Goal: Information Seeking & Learning: Check status

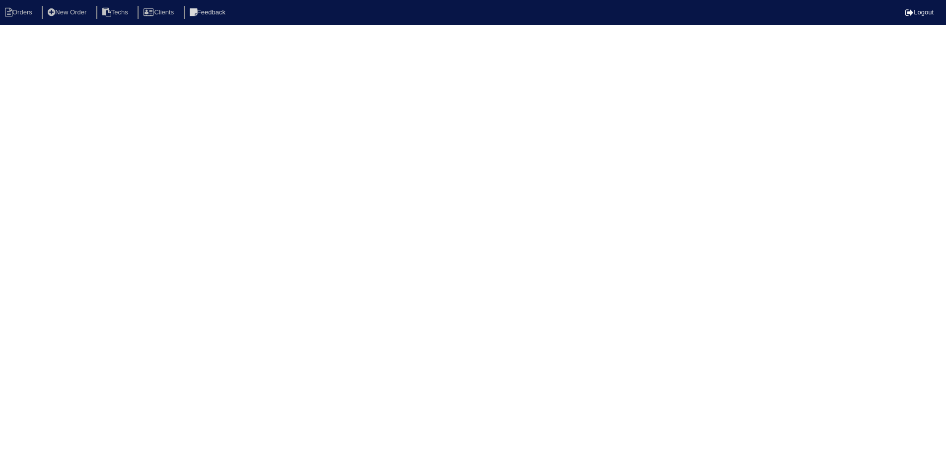
select select "15"
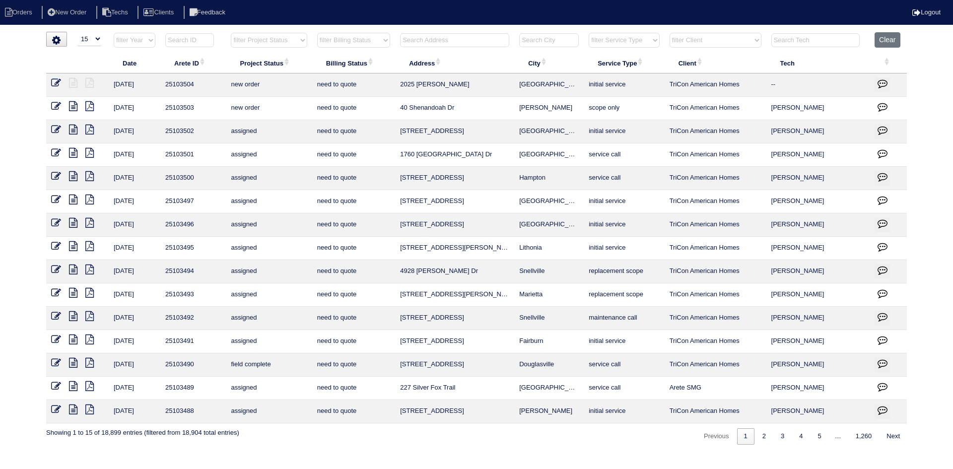
click at [433, 40] on input "text" at bounding box center [454, 40] width 109 height 14
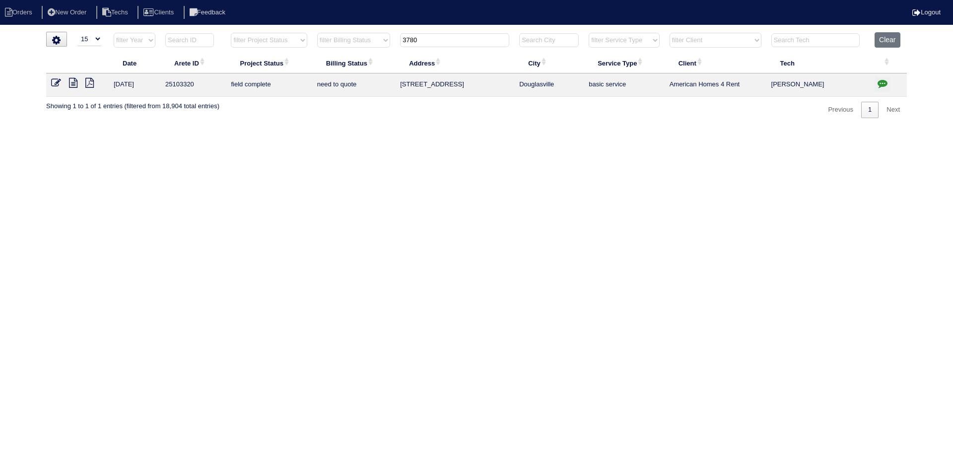
type input "3780"
click at [884, 83] on icon "button" at bounding box center [883, 83] width 10 height 10
type textarea "9/17/25 - texted Dan to review quote - HVAC report in folder - rk"
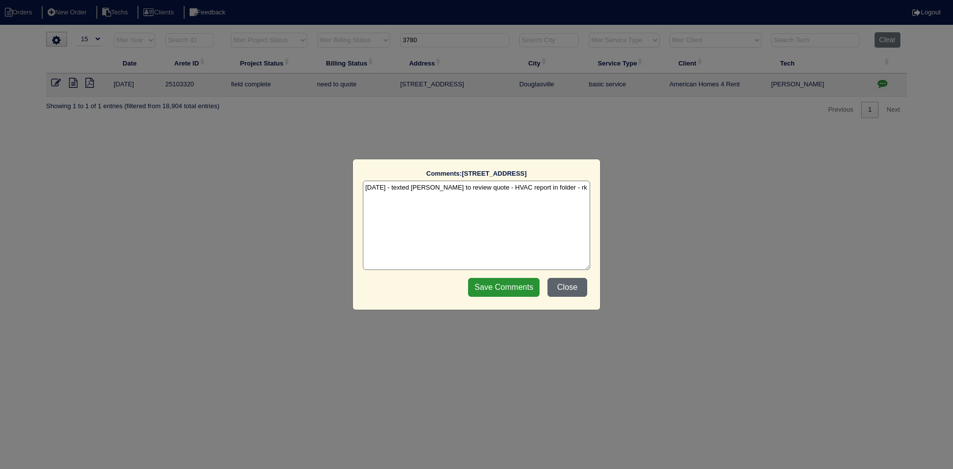
click at [565, 286] on button "Close" at bounding box center [568, 287] width 40 height 19
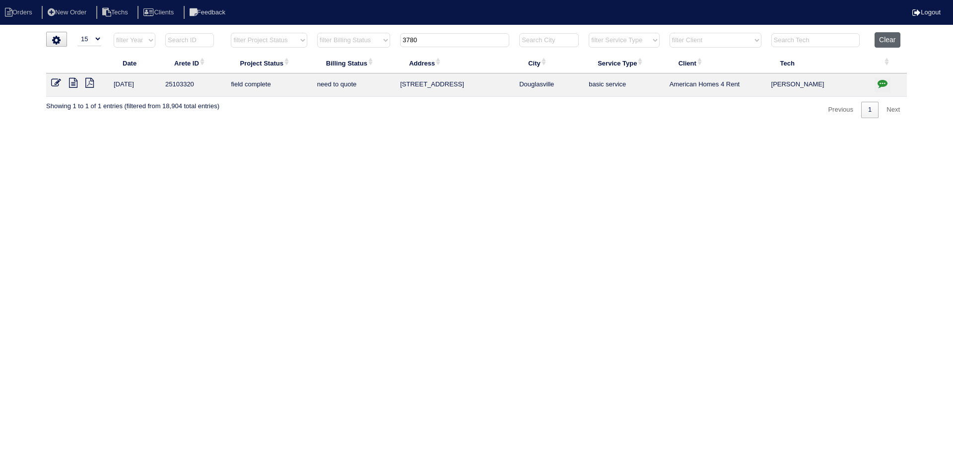
click at [888, 37] on button "Clear" at bounding box center [887, 39] width 25 height 15
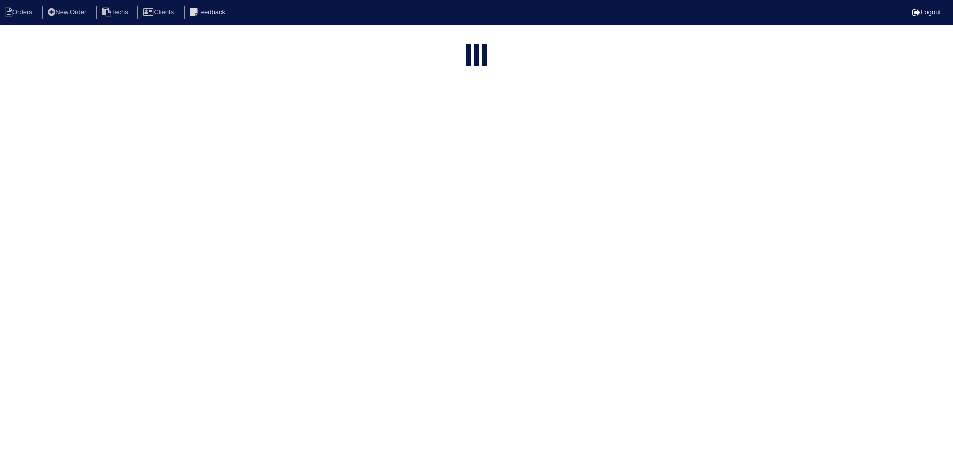
select select "15"
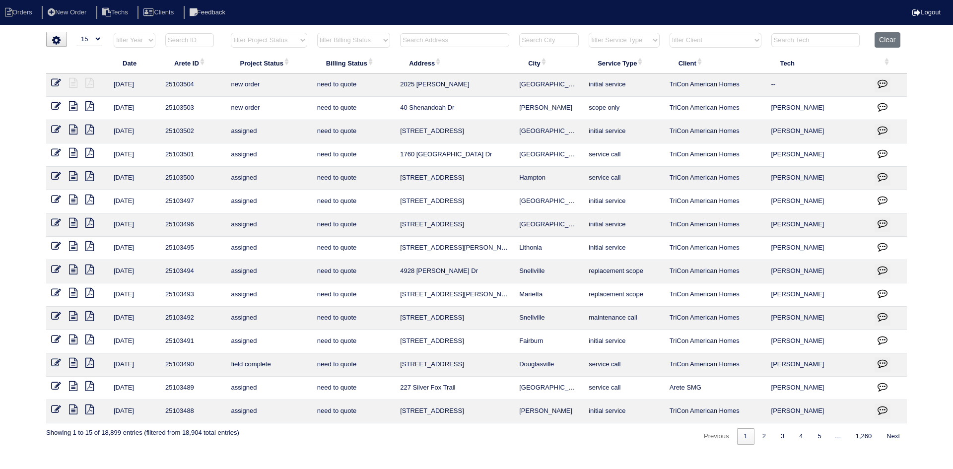
click at [294, 37] on select "filter Project Status -- Any Project Status -- new order assigned in progress f…" at bounding box center [269, 40] width 76 height 15
click at [231, 33] on select "filter Project Status -- Any Project Status -- new order assigned in progress f…" at bounding box center [269, 40] width 76 height 15
select select "field complete"
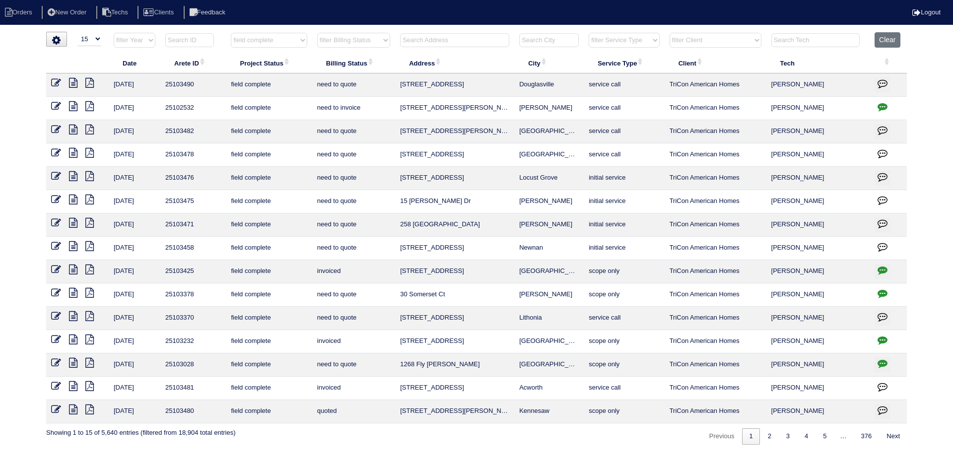
click at [368, 41] on select "filter Billing Status -- Any Billing Status -- need to quote quoted need to inv…" at bounding box center [353, 40] width 73 height 15
select select "need to quote"
click at [317, 33] on select "filter Billing Status -- Any Billing Status -- need to quote quoted need to inv…" at bounding box center [353, 40] width 73 height 15
select select "field complete"
select select "need to quote"
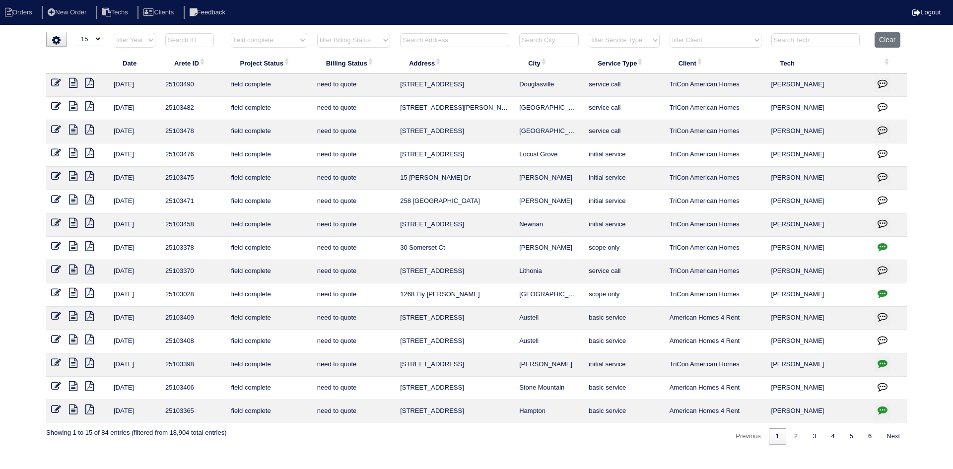
click at [741, 38] on select "filter Client -- Any Client -- Alan Luther American Homes 4 Rent Arete Personal…" at bounding box center [716, 40] width 92 height 15
select select "American Homes 4 Rent"
click at [670, 33] on select "filter Client -- Any Client -- Alan Luther American Homes 4 Rent Arete Personal…" at bounding box center [716, 40] width 92 height 15
select select "field complete"
select select "need to quote"
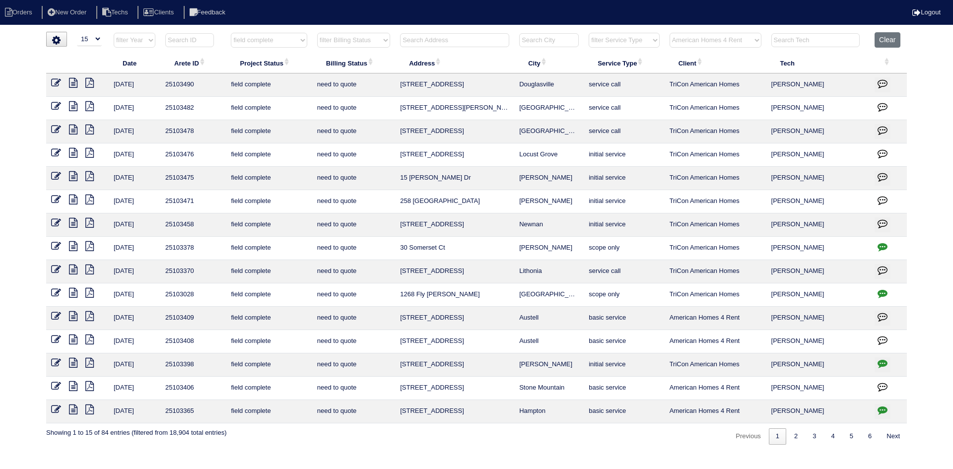
select select "American Homes 4 Rent"
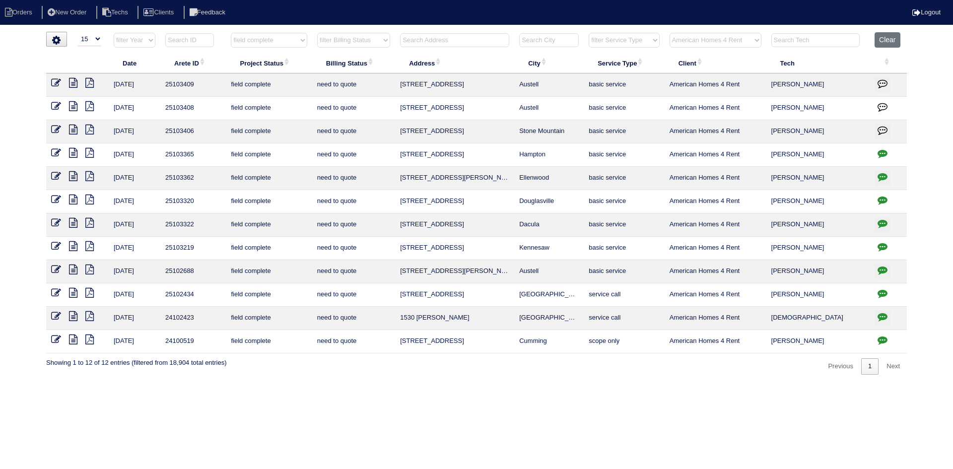
click at [883, 152] on icon "button" at bounding box center [883, 153] width 10 height 10
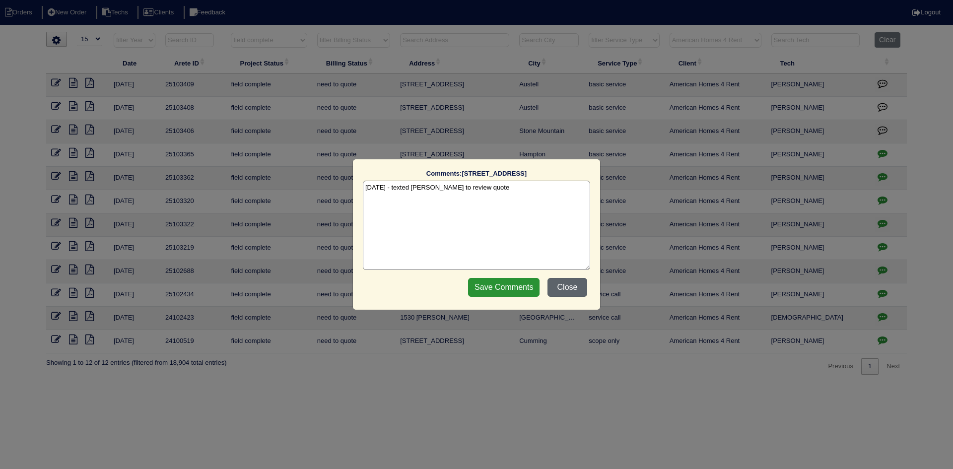
click at [576, 288] on button "Close" at bounding box center [568, 287] width 40 height 19
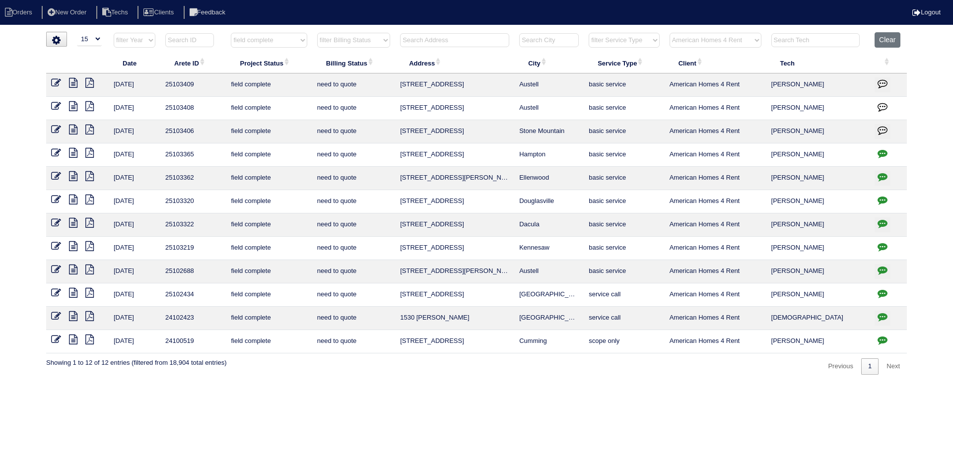
click at [882, 175] on icon "button" at bounding box center [883, 177] width 10 height 10
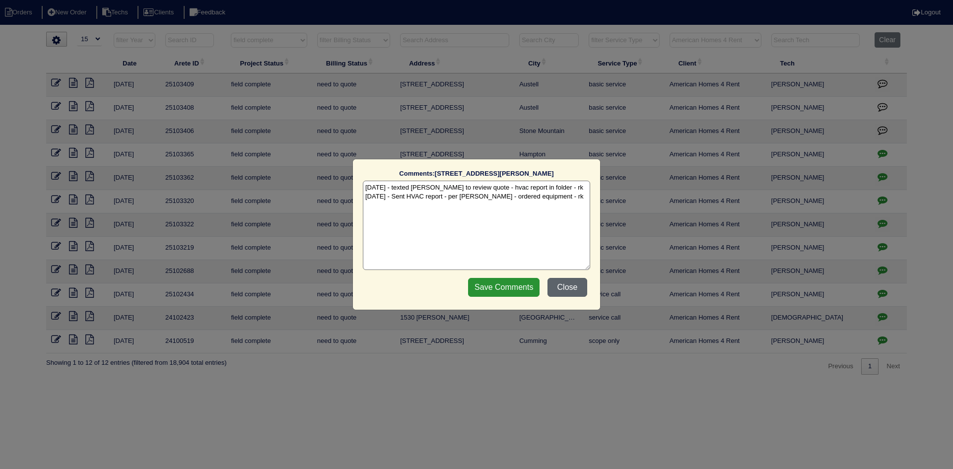
click at [580, 286] on button "Close" at bounding box center [568, 287] width 40 height 19
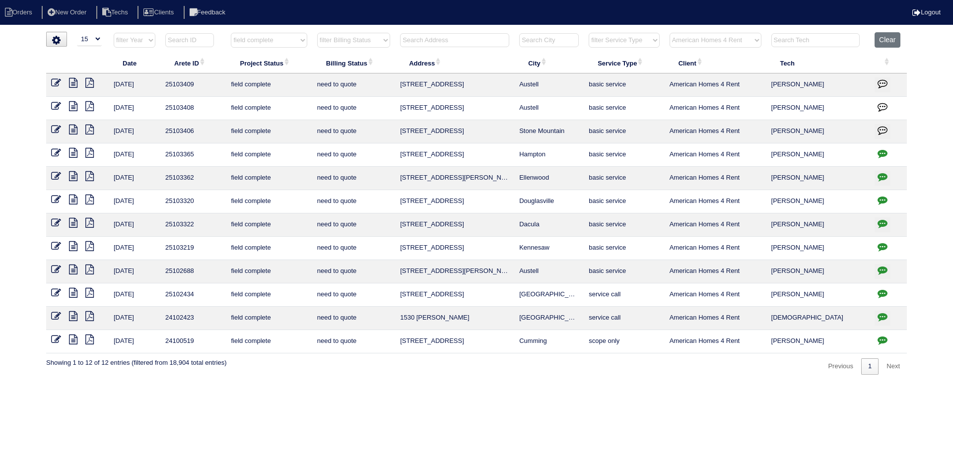
click at [885, 199] on icon "button" at bounding box center [883, 200] width 10 height 10
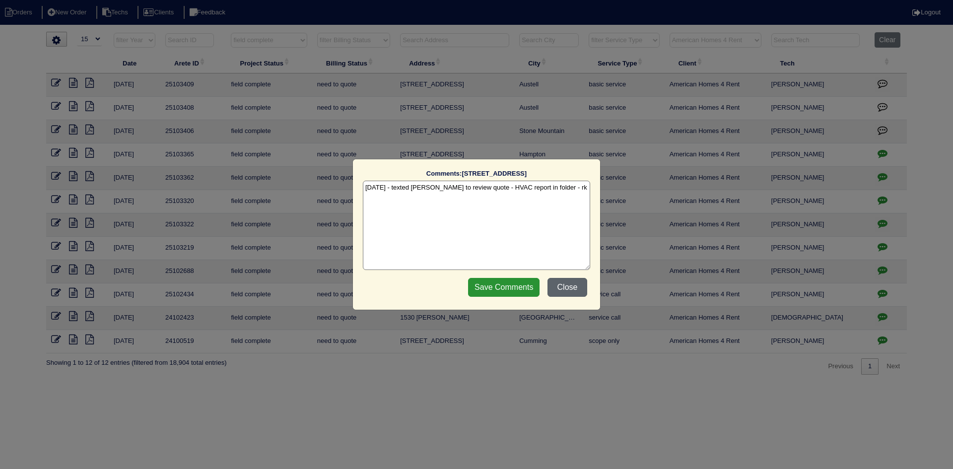
click at [582, 282] on button "Close" at bounding box center [568, 287] width 40 height 19
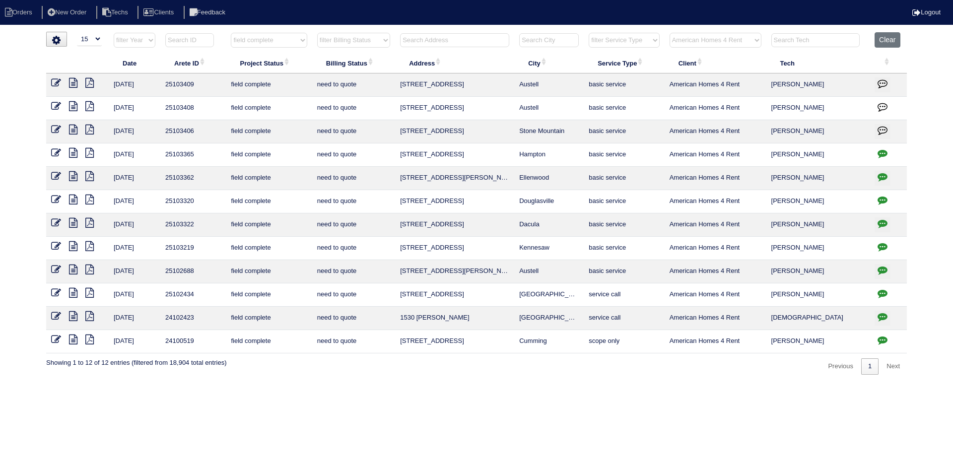
click at [879, 220] on icon "button" at bounding box center [883, 223] width 10 height 10
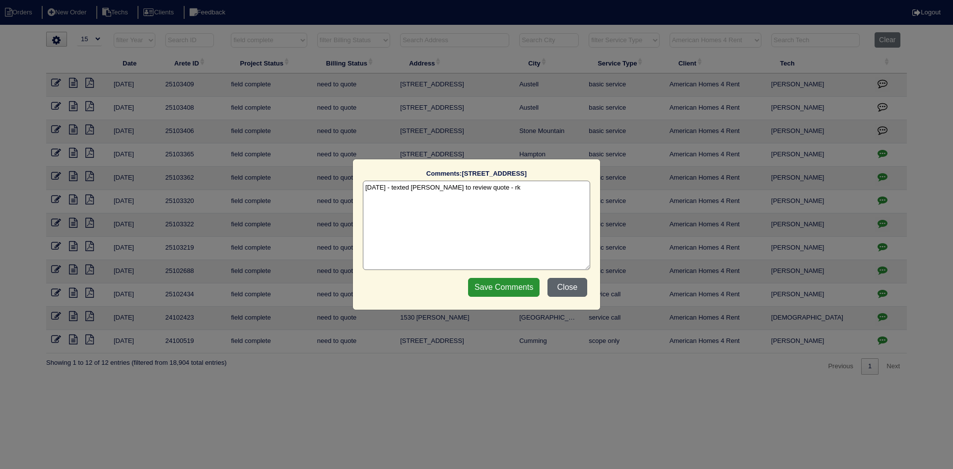
click at [576, 287] on button "Close" at bounding box center [568, 287] width 40 height 19
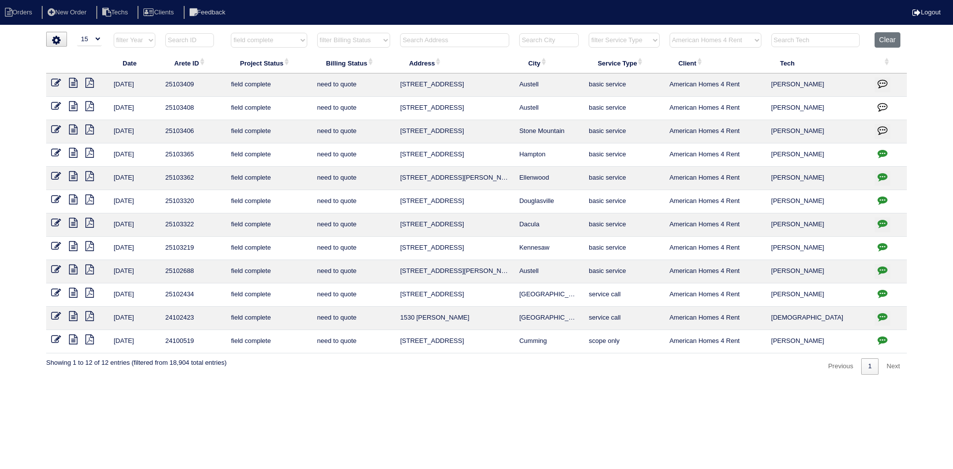
click at [883, 222] on icon "button" at bounding box center [883, 223] width 10 height 10
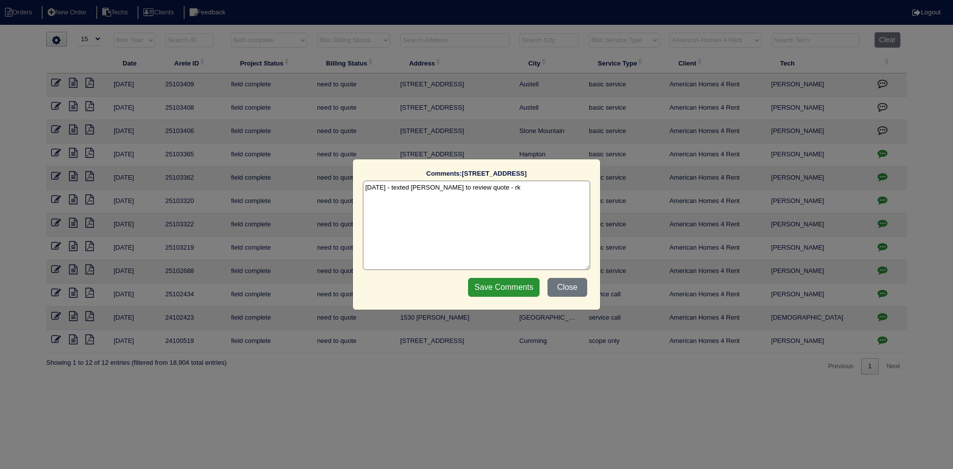
click at [500, 189] on textarea "9/15/25 - texted Dan to review quote - rk" at bounding box center [476, 225] width 227 height 89
click at [502, 186] on textarea "9/15/25 - texted Dan to review quote - rk" at bounding box center [476, 225] width 227 height 89
type textarea "9/15/25 - texted Dan to review quote - rk 9/19/25 - Equipment ordered - pending…"
click at [506, 293] on input "Save Comments" at bounding box center [503, 287] width 71 height 19
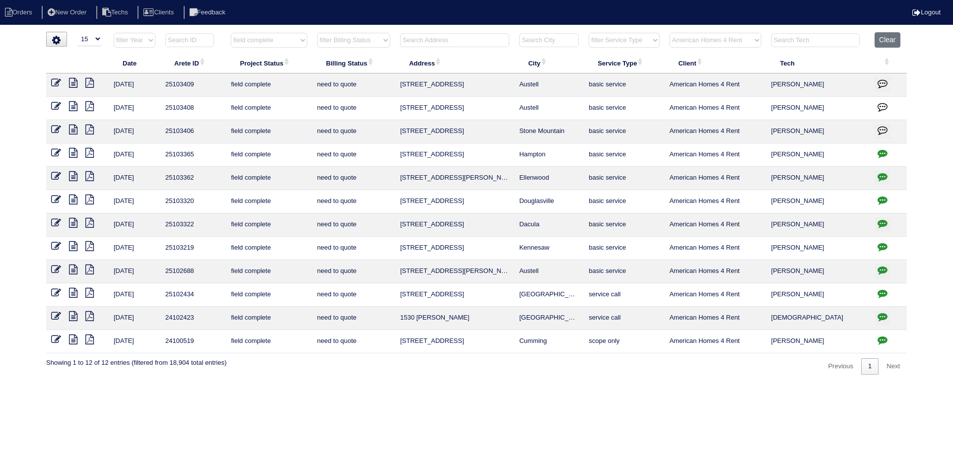
click at [75, 153] on icon at bounding box center [73, 153] width 8 height 10
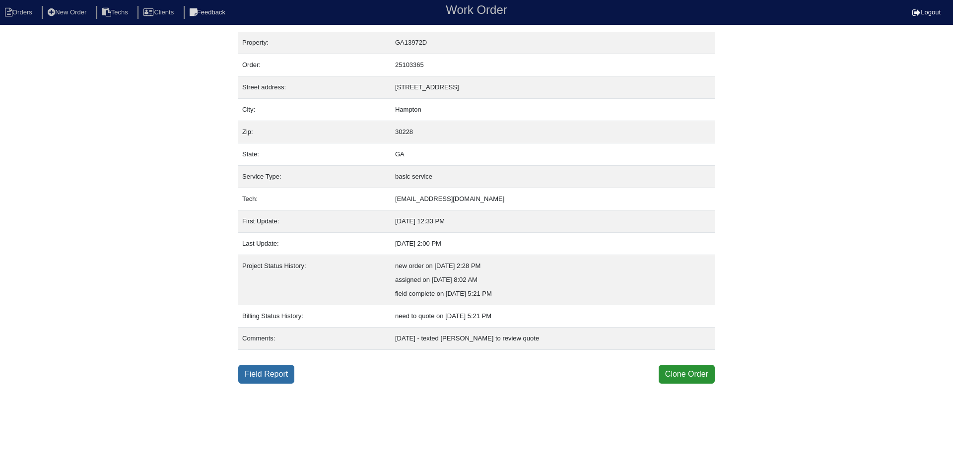
click at [286, 375] on link "Field Report" at bounding box center [266, 374] width 56 height 19
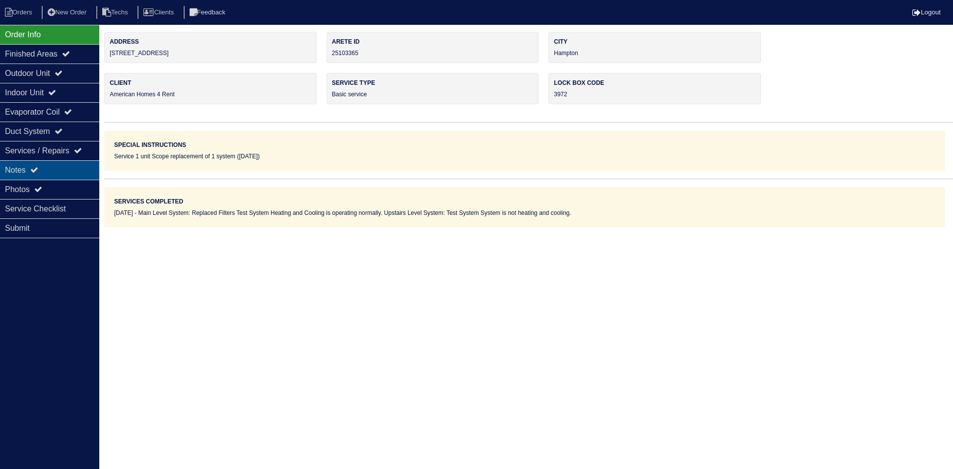
click at [38, 170] on icon at bounding box center [34, 170] width 8 height 8
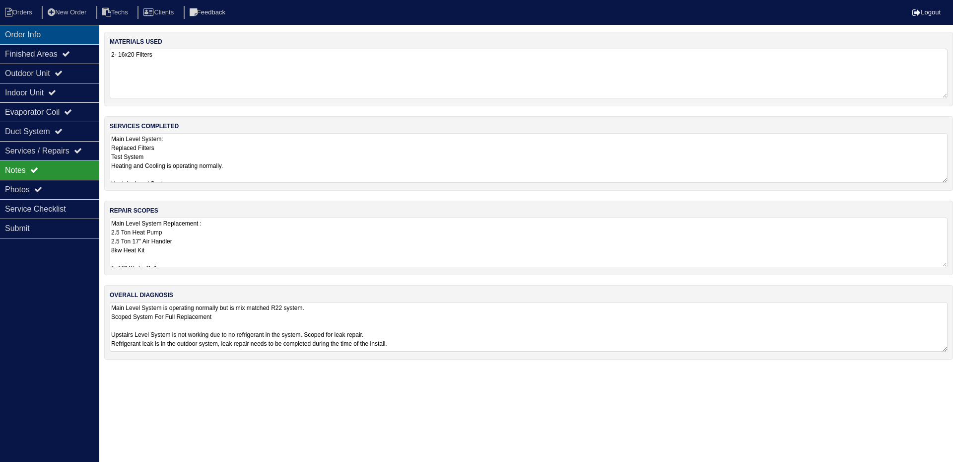
click at [53, 39] on div "Order Info" at bounding box center [49, 34] width 99 height 19
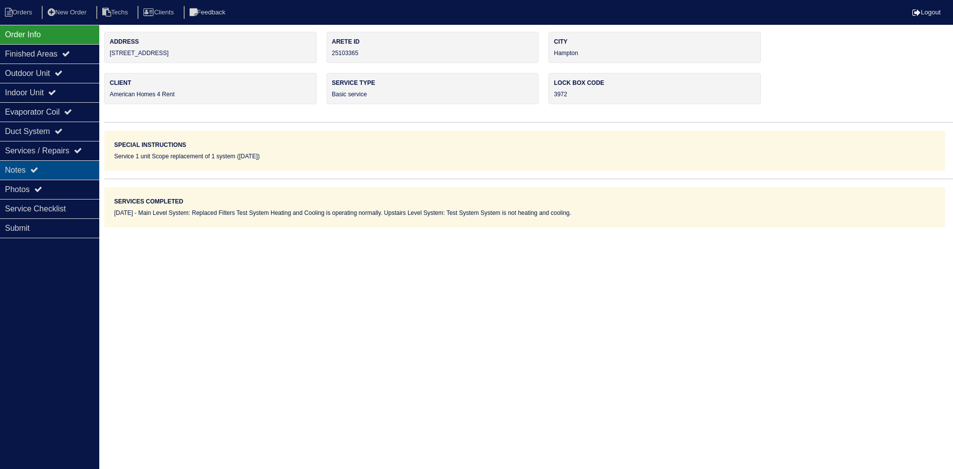
click at [63, 171] on div "Notes" at bounding box center [49, 169] width 99 height 19
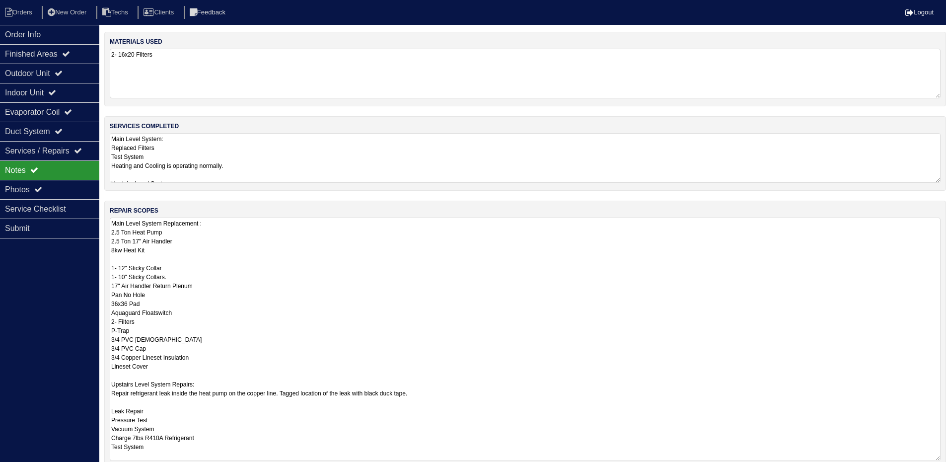
drag, startPoint x: 138, startPoint y: 249, endPoint x: 111, endPoint y: 235, distance: 29.8
click at [109, 234] on div "repair scopes Main Level System Replacement : 2.5 Ton Heat Pump 2.5 Ton 17" Air…" at bounding box center [525, 335] width 842 height 268
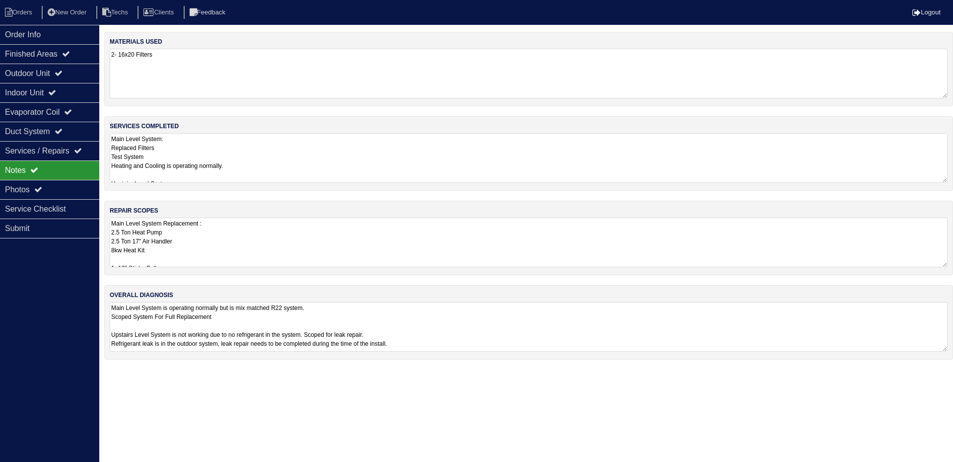
click at [256, 244] on textarea "Main Level System Replacement : 2.5 Ton Heat Pump 2.5 Ton 17" Air Handler 8kw H…" at bounding box center [529, 242] width 838 height 50
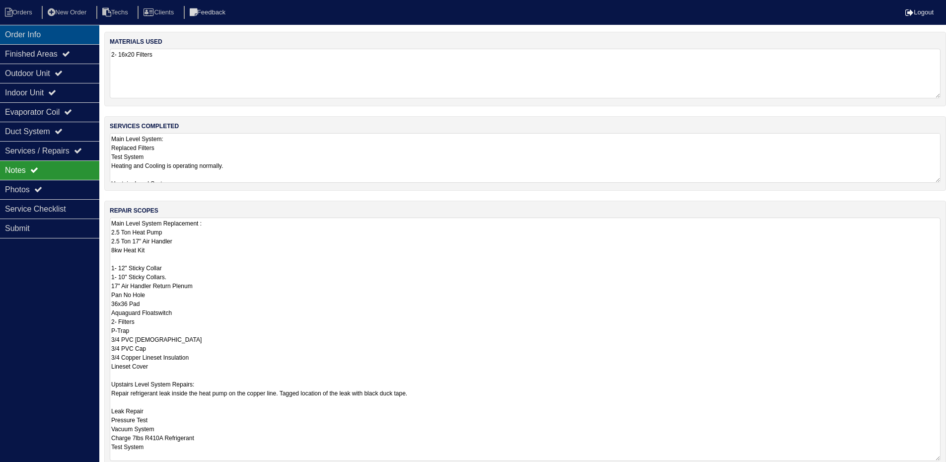
click at [71, 34] on div "Order Info" at bounding box center [49, 34] width 99 height 19
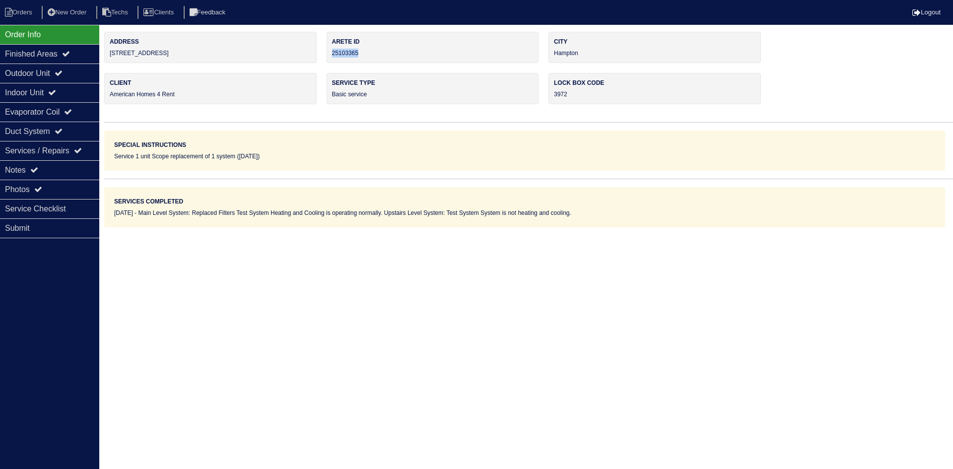
drag, startPoint x: 361, startPoint y: 52, endPoint x: 327, endPoint y: 55, distance: 34.4
click at [327, 55] on div "Arete ID 25103365" at bounding box center [433, 47] width 212 height 31
copy div "25103365"
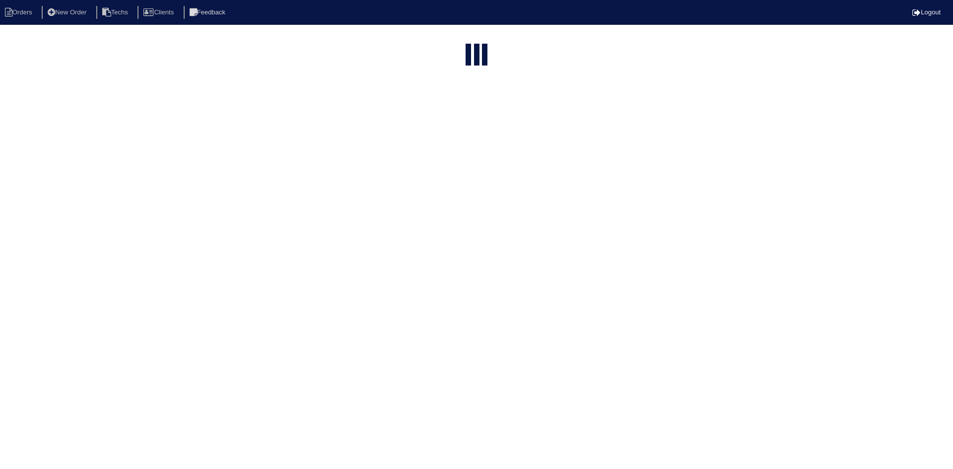
select select "15"
select select "field complete"
select select "need to quote"
select select "American Homes 4 Rent"
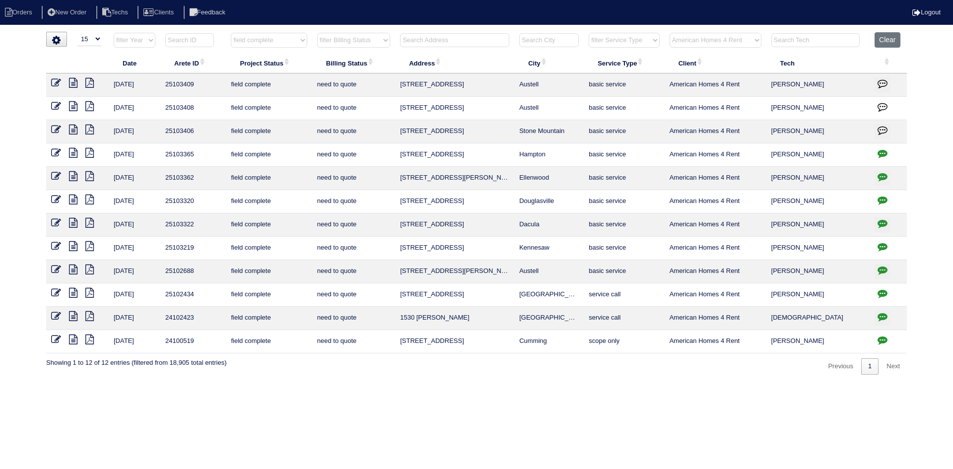
click at [442, 37] on input "text" at bounding box center [454, 40] width 109 height 14
type input "1012"
select select "field complete"
select select "need to quote"
type input "1012"
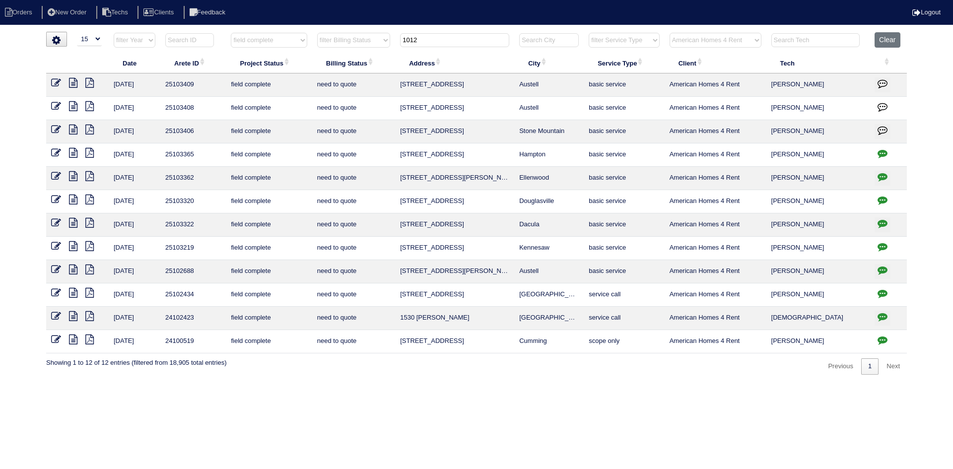
select select "American Homes 4 Rent"
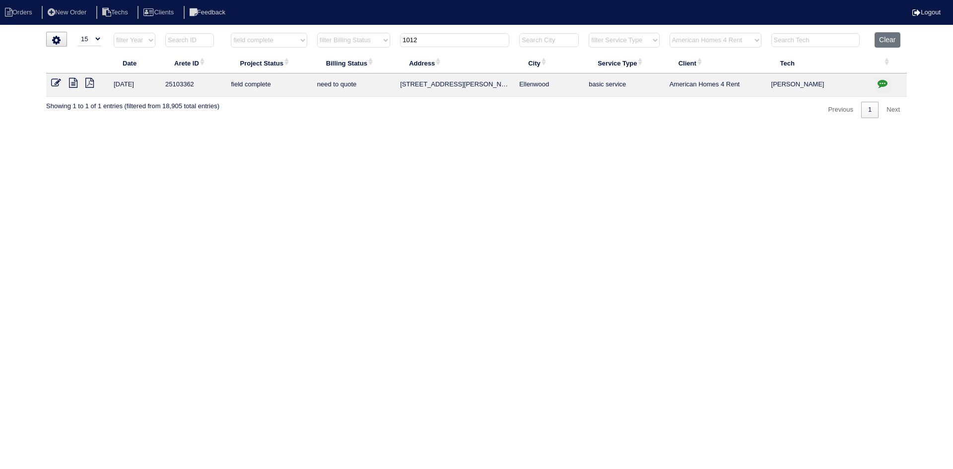
click at [74, 86] on icon at bounding box center [73, 83] width 8 height 10
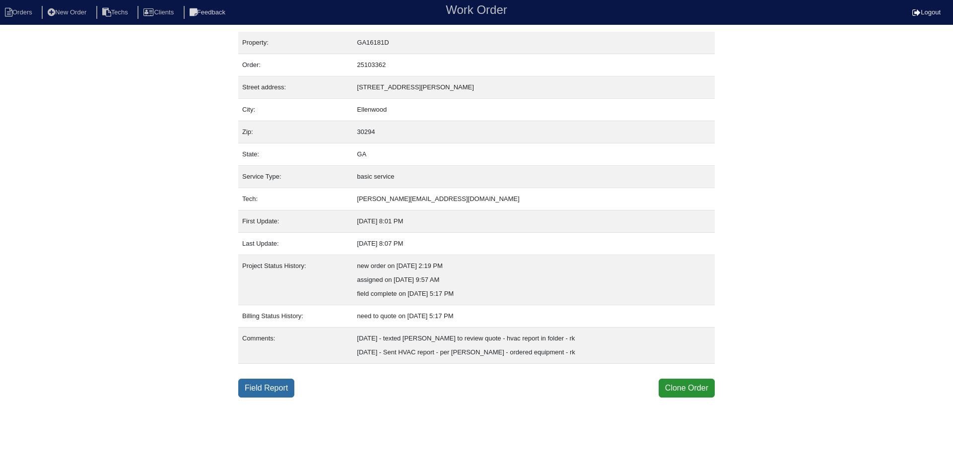
click at [278, 392] on link "Field Report" at bounding box center [266, 388] width 56 height 19
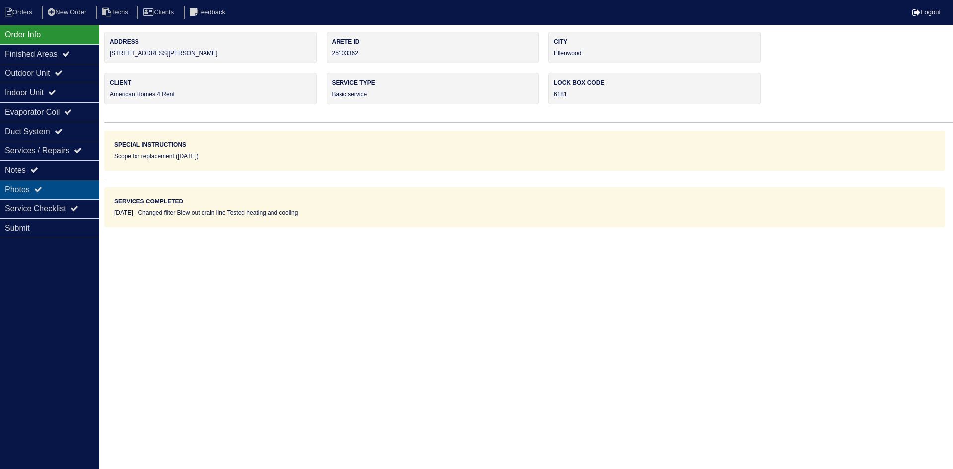
click at [61, 184] on div "Photos" at bounding box center [49, 189] width 99 height 19
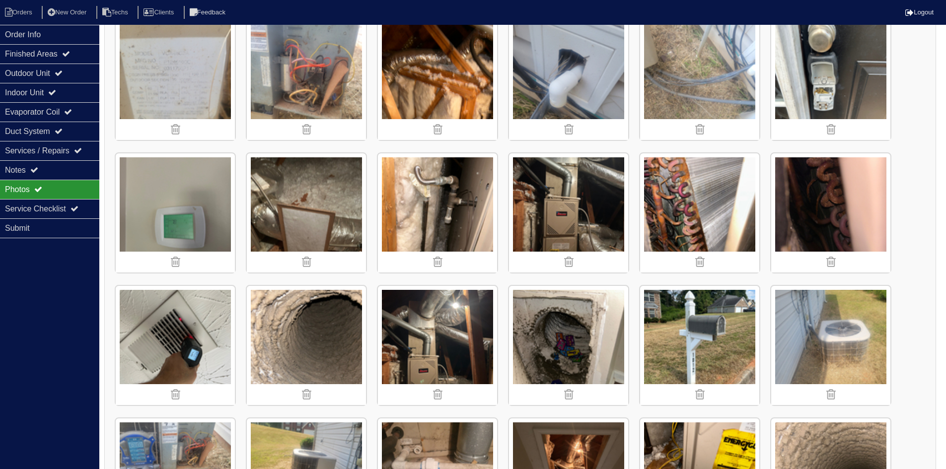
scroll to position [199, 0]
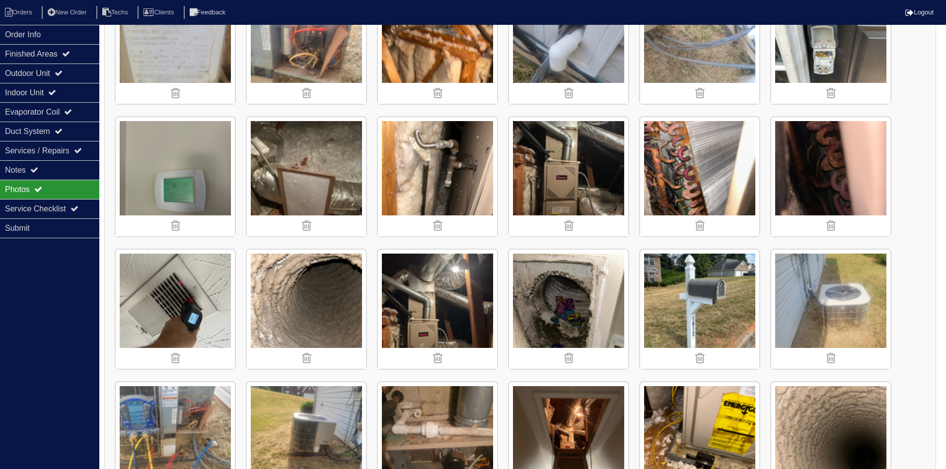
click at [188, 180] on img at bounding box center [175, 176] width 119 height 119
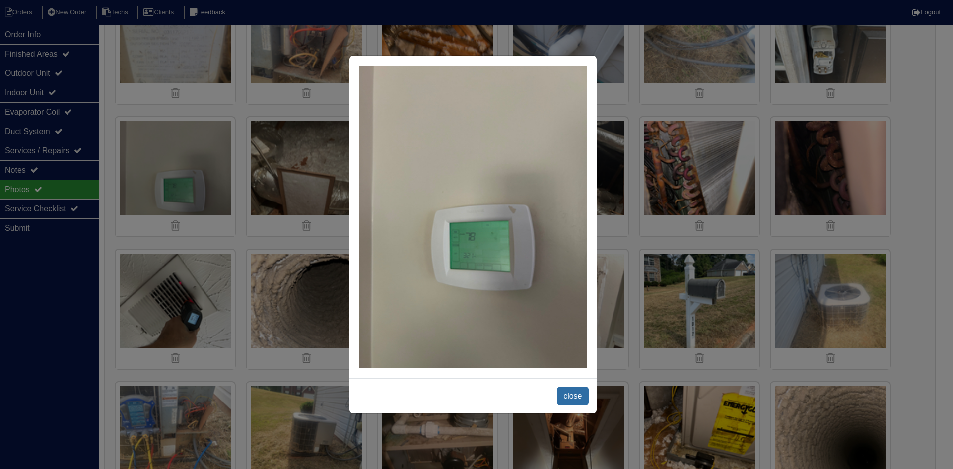
click at [573, 397] on span "close" at bounding box center [572, 396] width 31 height 19
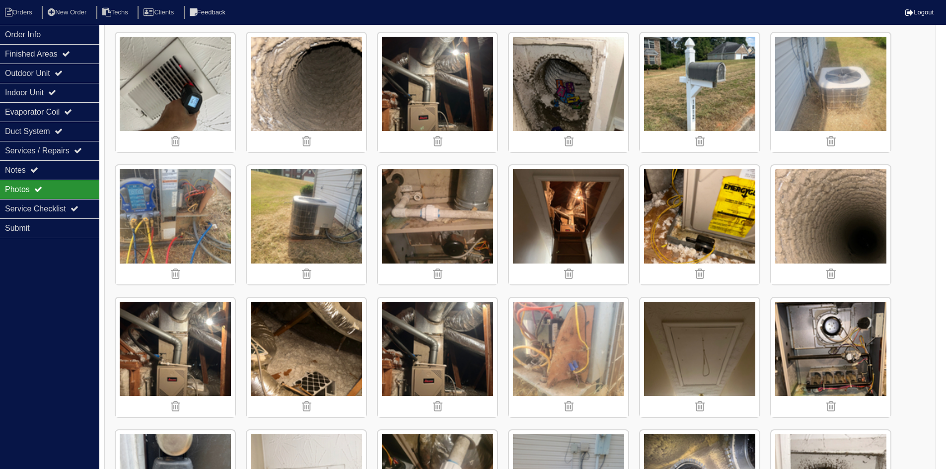
scroll to position [447, 0]
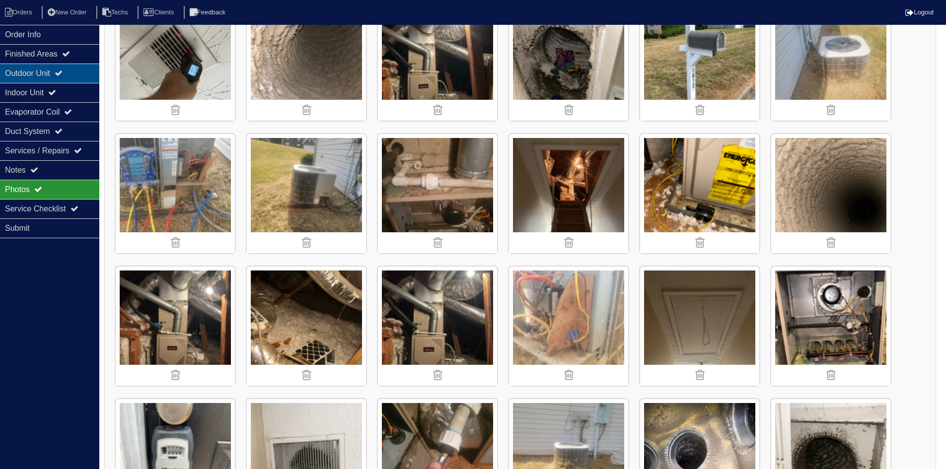
click at [62, 76] on div "Outdoor Unit" at bounding box center [49, 73] width 99 height 19
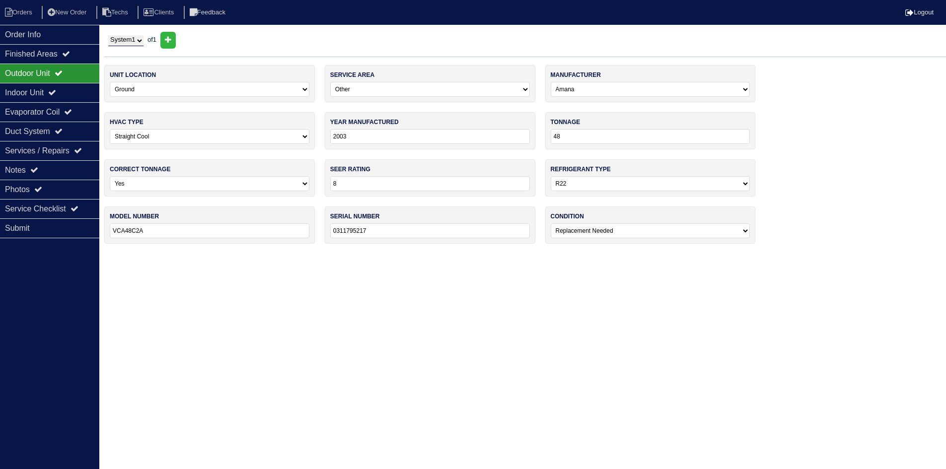
scroll to position [0, 0]
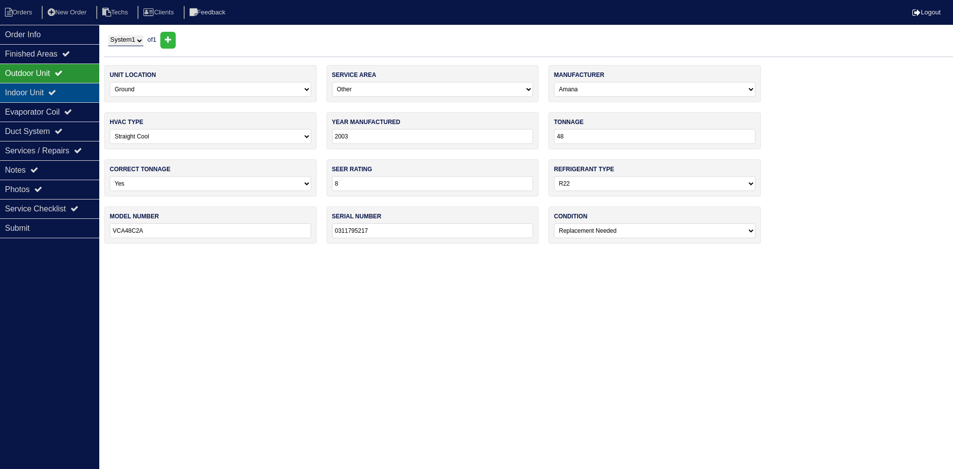
click at [56, 94] on icon at bounding box center [52, 92] width 8 height 8
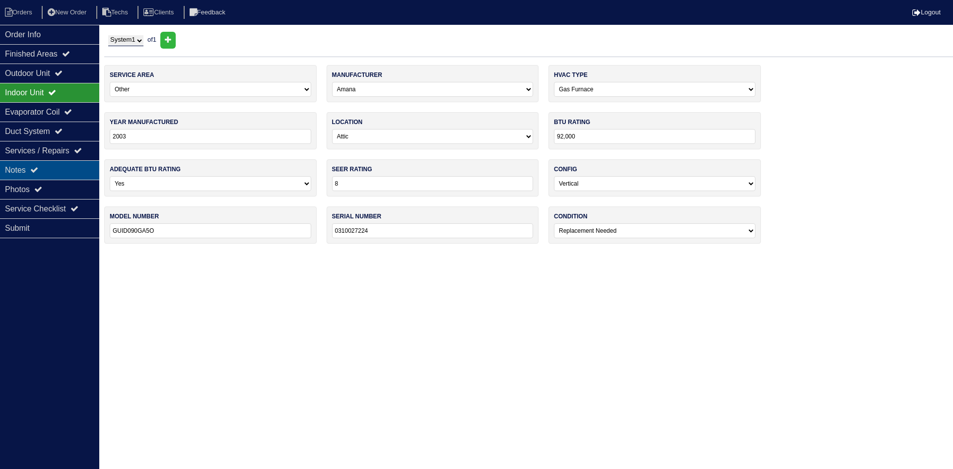
click at [33, 173] on icon at bounding box center [34, 170] width 8 height 8
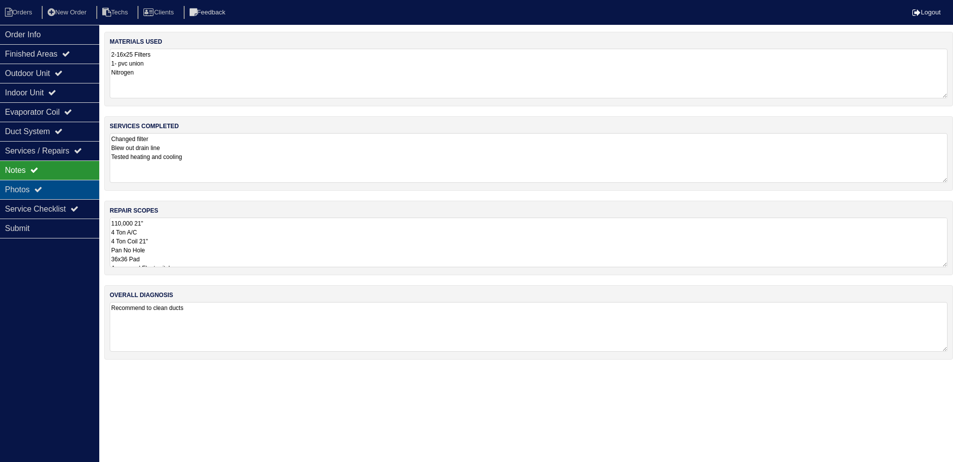
click at [52, 186] on div "Photos" at bounding box center [49, 189] width 99 height 19
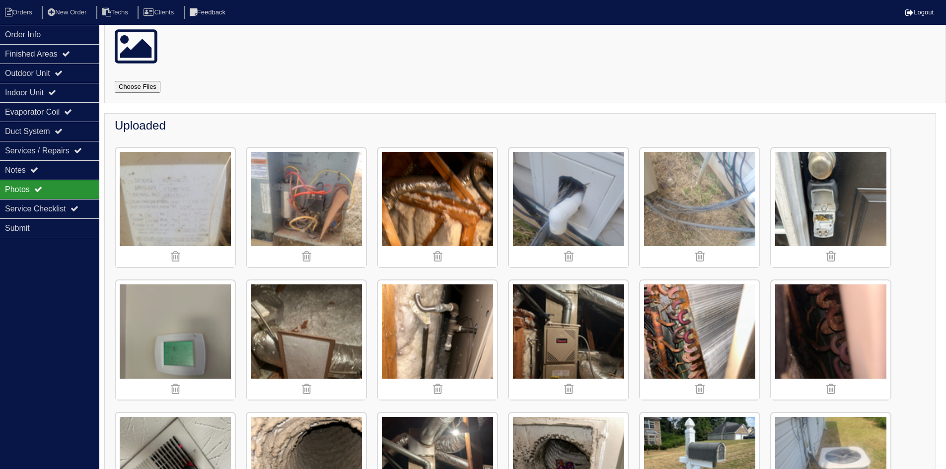
scroll to position [199, 0]
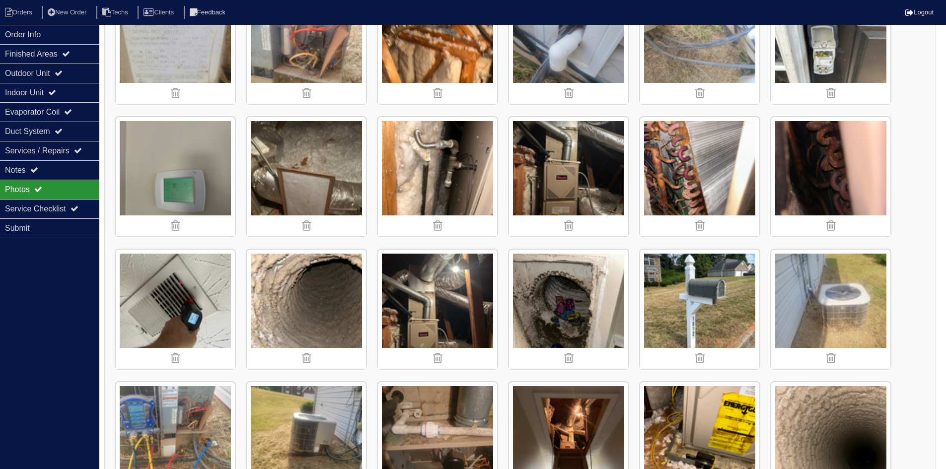
click at [194, 197] on img at bounding box center [175, 176] width 119 height 119
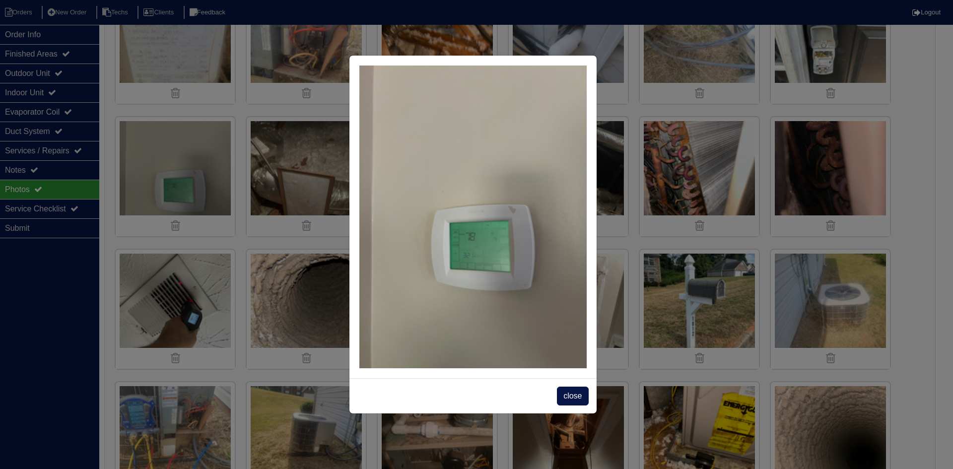
click at [575, 393] on span "close" at bounding box center [572, 396] width 31 height 19
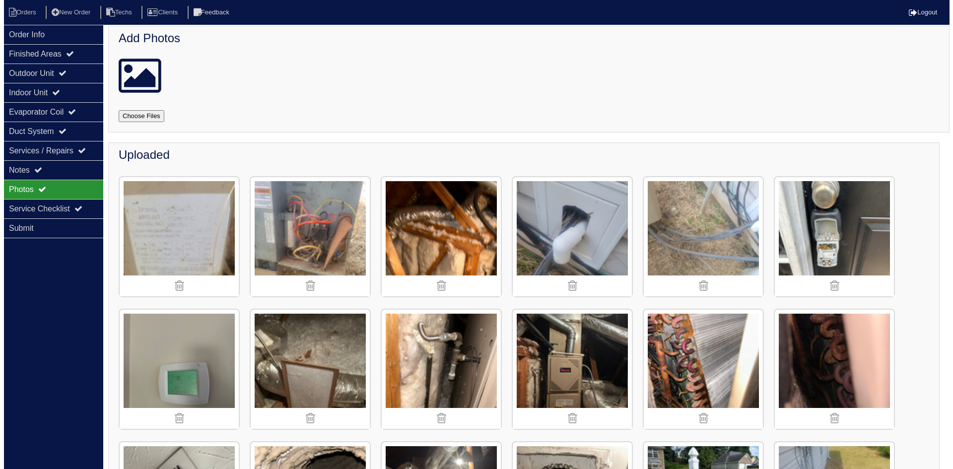
scroll to position [0, 0]
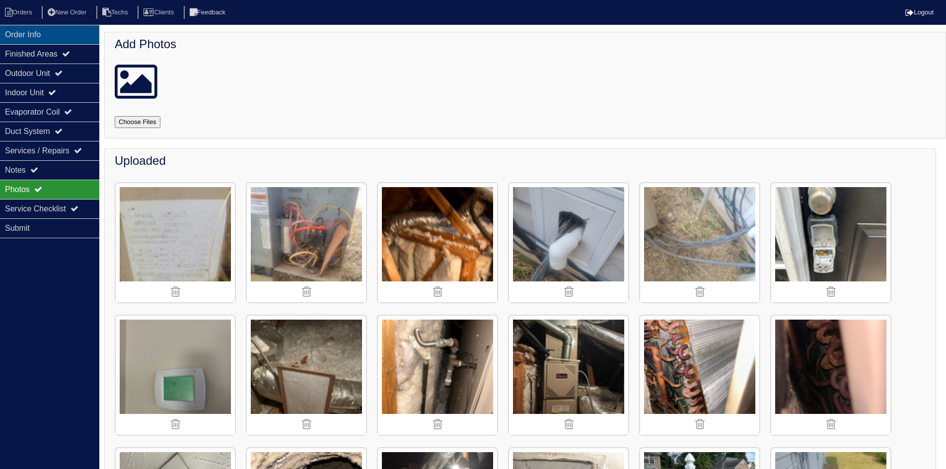
click at [28, 37] on div "Order Info" at bounding box center [49, 34] width 99 height 19
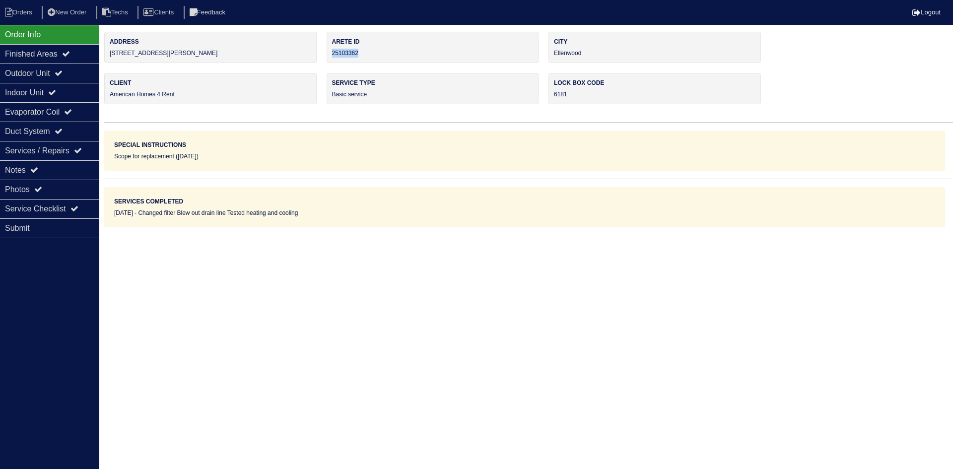
drag, startPoint x: 370, startPoint y: 53, endPoint x: 331, endPoint y: 52, distance: 38.7
click at [331, 52] on div "Arete ID 25103362" at bounding box center [433, 47] width 212 height 31
copy div "25103362"
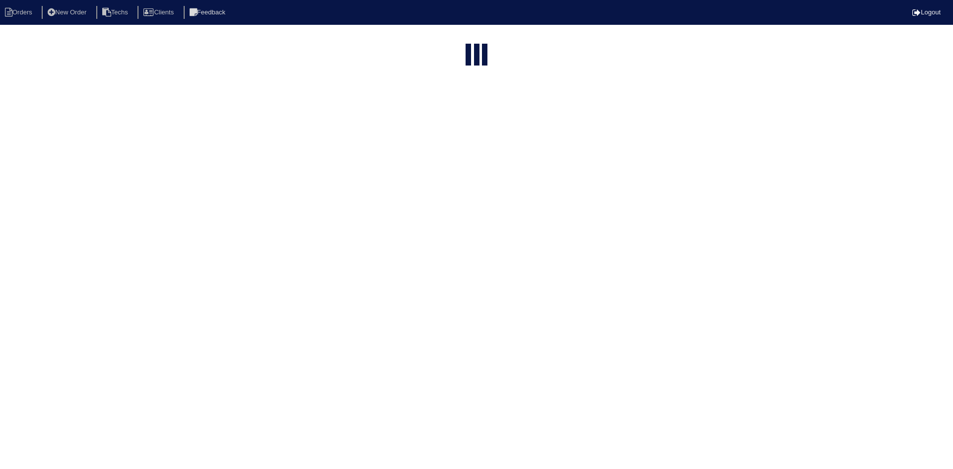
select select "15"
type input "1012"
select select "field complete"
select select "need to quote"
select select "American Homes 4 Rent"
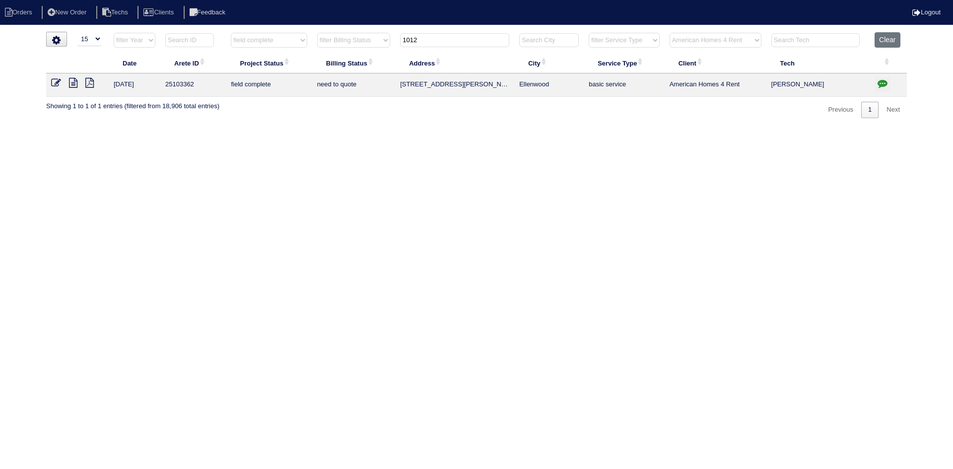
drag, startPoint x: 429, startPoint y: 40, endPoint x: 408, endPoint y: 36, distance: 21.6
click at [408, 36] on input "1012" at bounding box center [454, 40] width 109 height 14
click at [434, 42] on input "1012" at bounding box center [454, 40] width 109 height 14
click at [434, 41] on input "1012" at bounding box center [454, 40] width 109 height 14
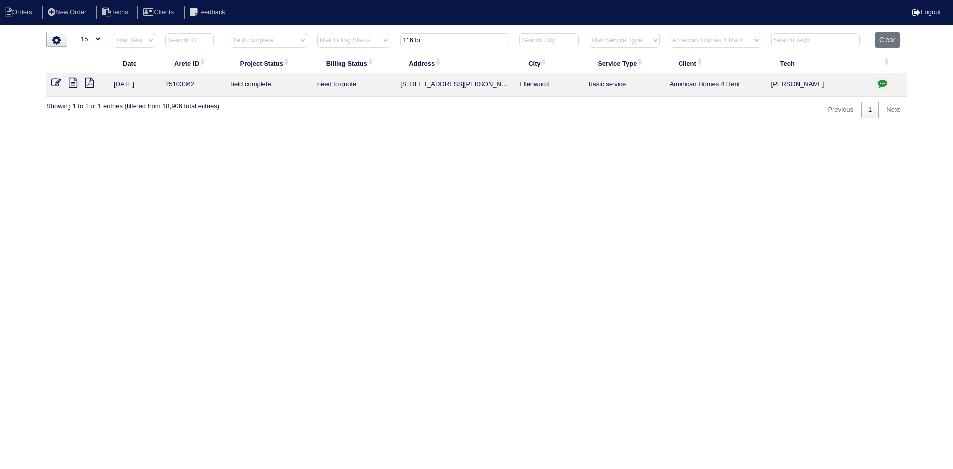
type input "116 br"
select select "field complete"
select select "need to quote"
select select "American Homes 4 Rent"
type input "116 br"
